Goal: Check status: Check status

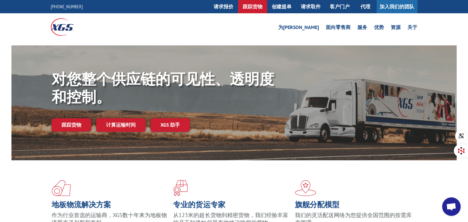
click at [250, 7] on font "跟踪货物" at bounding box center [253, 6] width 20 height 6
click at [258, 7] on font "跟踪货物" at bounding box center [253, 6] width 20 height 6
click at [252, 8] on font "跟踪货物" at bounding box center [253, 6] width 20 height 6
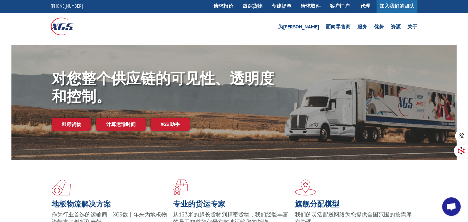
scroll to position [0, 0]
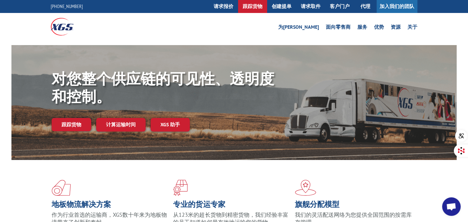
click at [251, 7] on font "跟踪货物" at bounding box center [253, 6] width 20 height 6
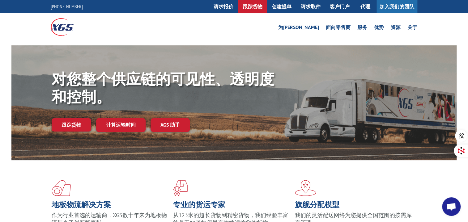
click at [251, 7] on font "跟踪货物" at bounding box center [253, 6] width 20 height 6
click at [251, 6] on font "跟踪货物" at bounding box center [253, 6] width 20 height 6
click at [225, 9] on font "请求报价" at bounding box center [224, 6] width 20 height 6
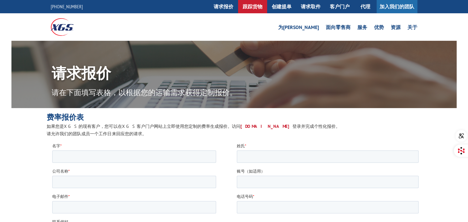
click at [246, 6] on font "跟踪货物" at bounding box center [253, 6] width 20 height 6
click at [247, 8] on font "跟踪货物" at bounding box center [253, 6] width 20 height 6
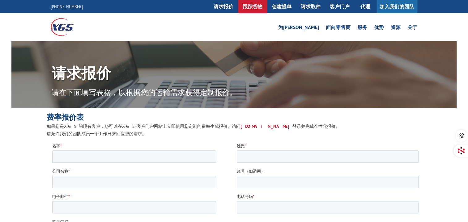
click at [247, 8] on font "跟踪货物" at bounding box center [253, 6] width 20 height 6
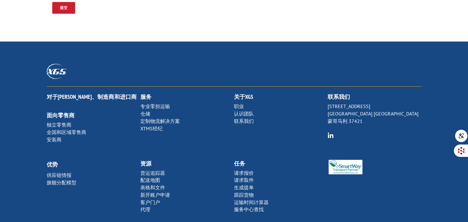
scroll to position [588, 0]
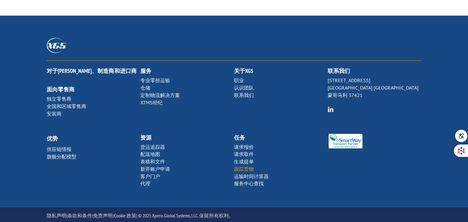
click at [241, 166] on font "跟踪货物" at bounding box center [244, 169] width 20 height 6
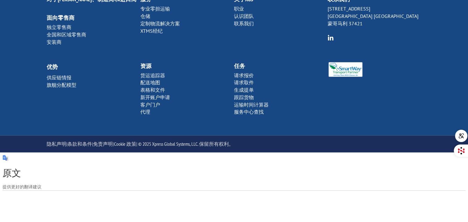
scroll to position [662, 0]
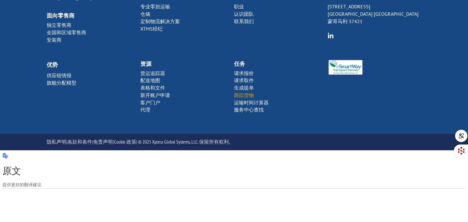
click at [247, 95] on font "跟踪货物" at bounding box center [244, 95] width 20 height 6
